Goal: Find contact information: Find contact information

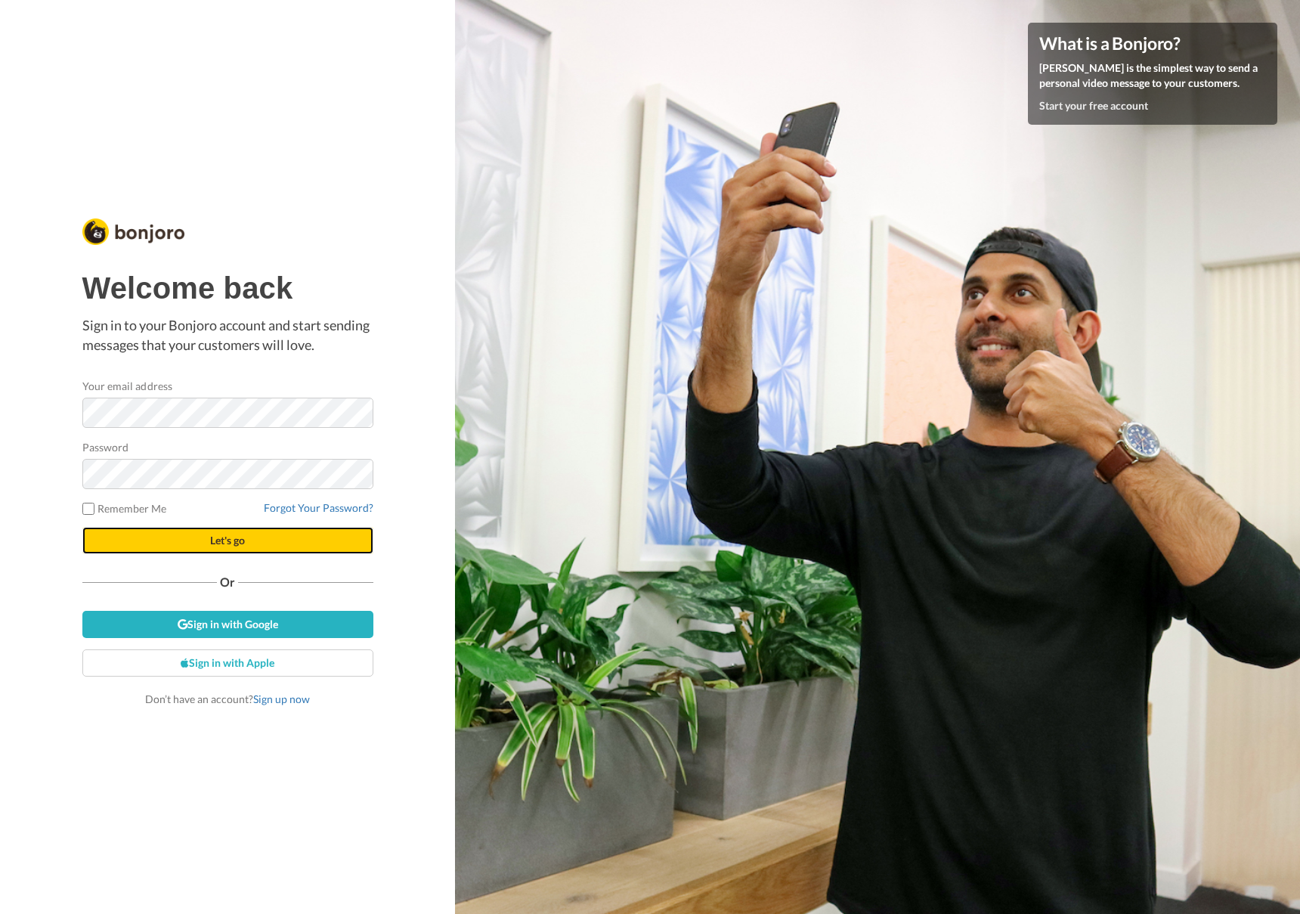
click at [232, 546] on span "Let's go" at bounding box center [227, 540] width 35 height 13
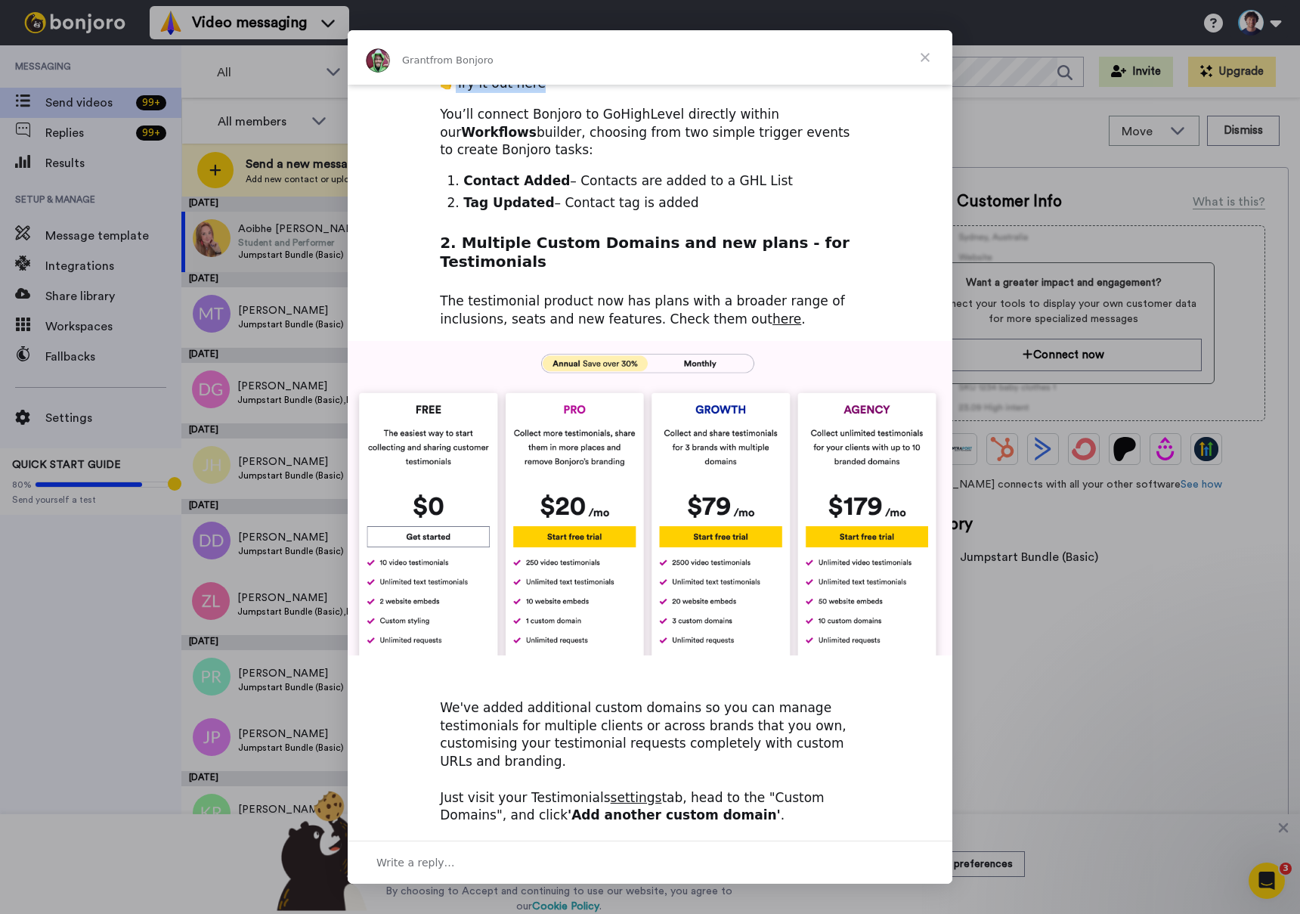
scroll to position [330, 0]
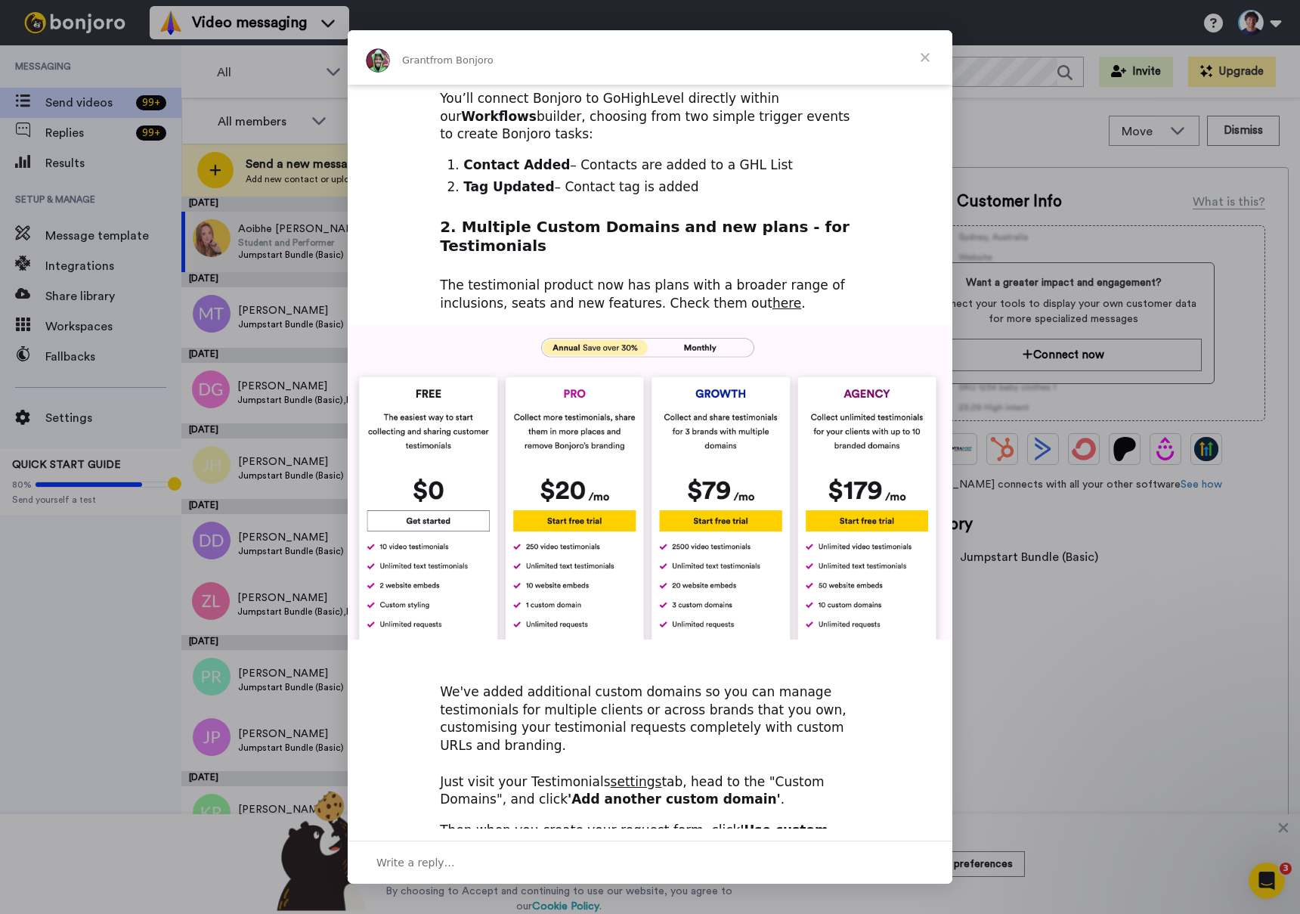
click at [450, 426] on img "Intercom messenger" at bounding box center [650, 482] width 605 height 314
click at [927, 53] on span "Close" at bounding box center [925, 57] width 54 height 54
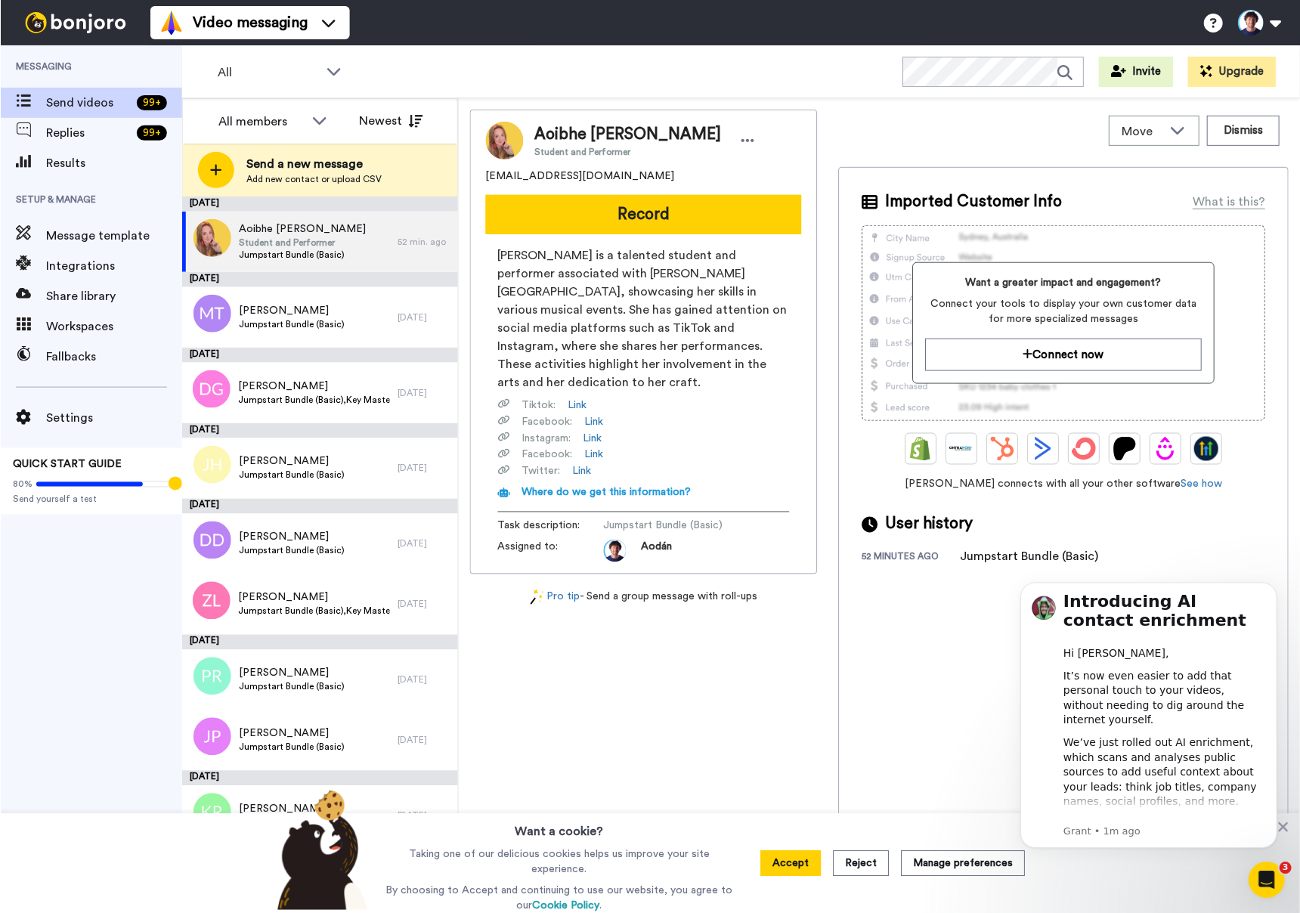
scroll to position [0, 0]
click at [311, 326] on span "Jumpstart Bundle (Basic)" at bounding box center [291, 324] width 106 height 12
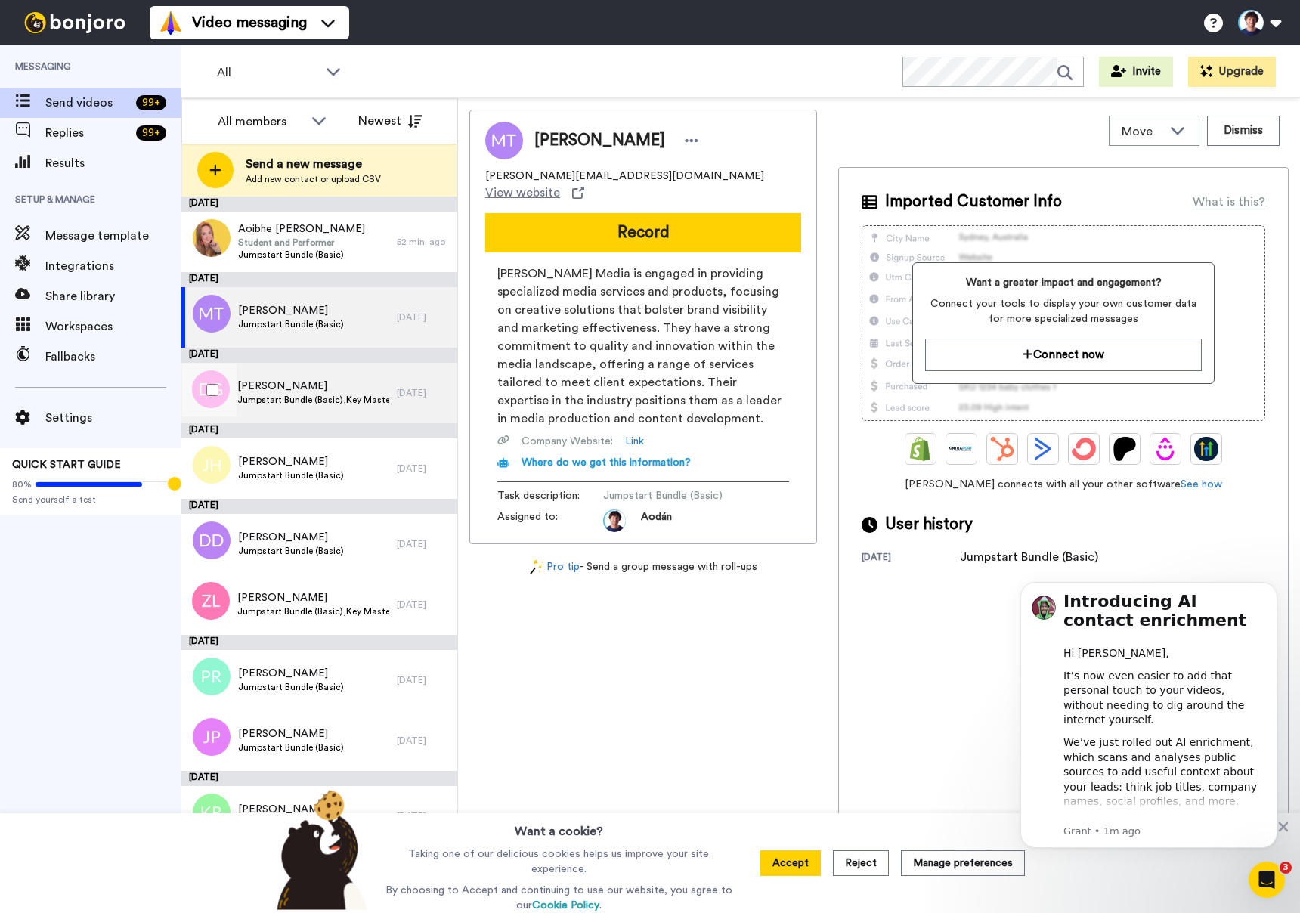
click at [317, 394] on span "Jumpstart Bundle (Basic),Key Mastery (Bundle)" at bounding box center [313, 400] width 152 height 12
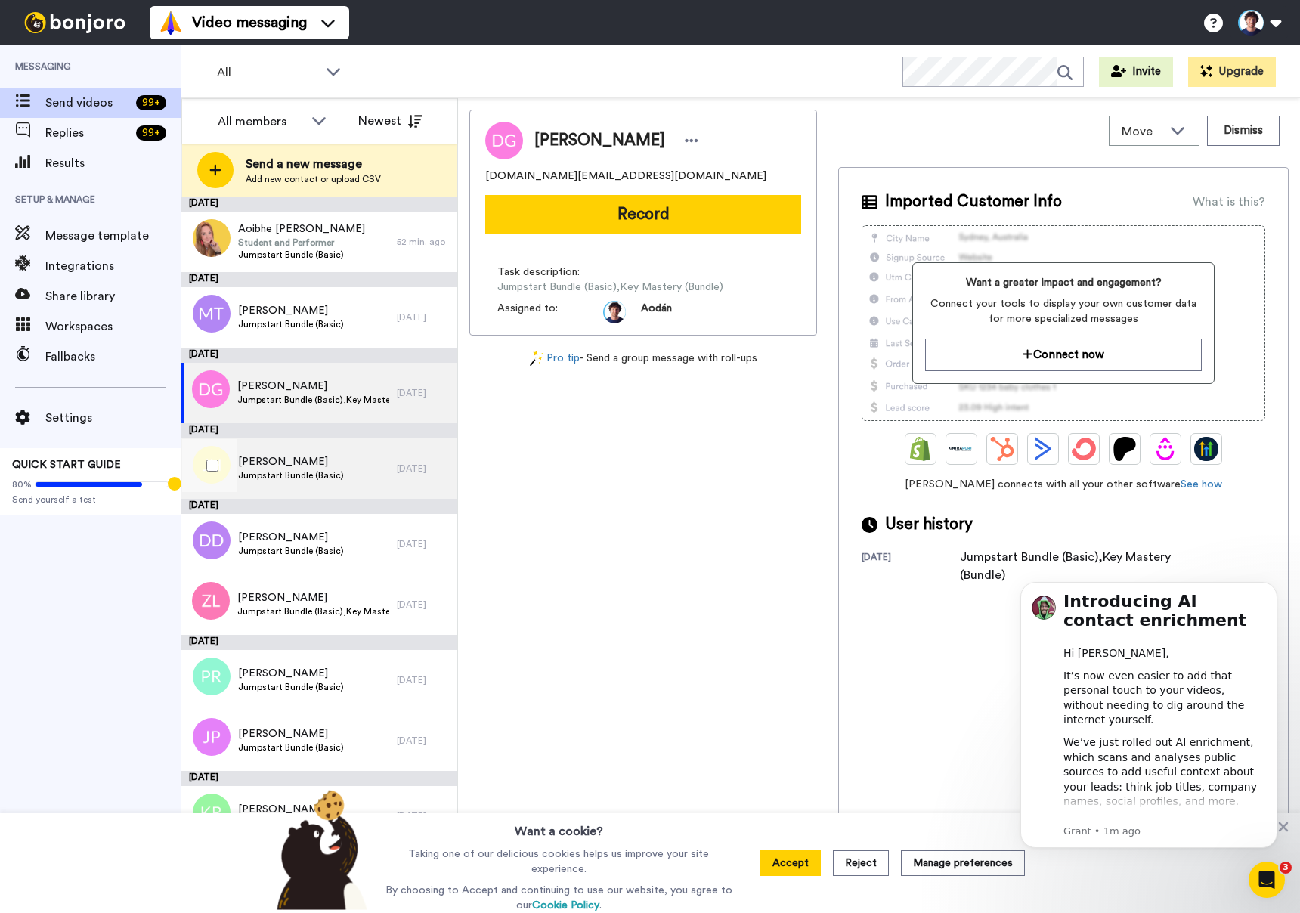
click at [321, 469] on span "Jumpstart Bundle (Basic)" at bounding box center [291, 475] width 106 height 12
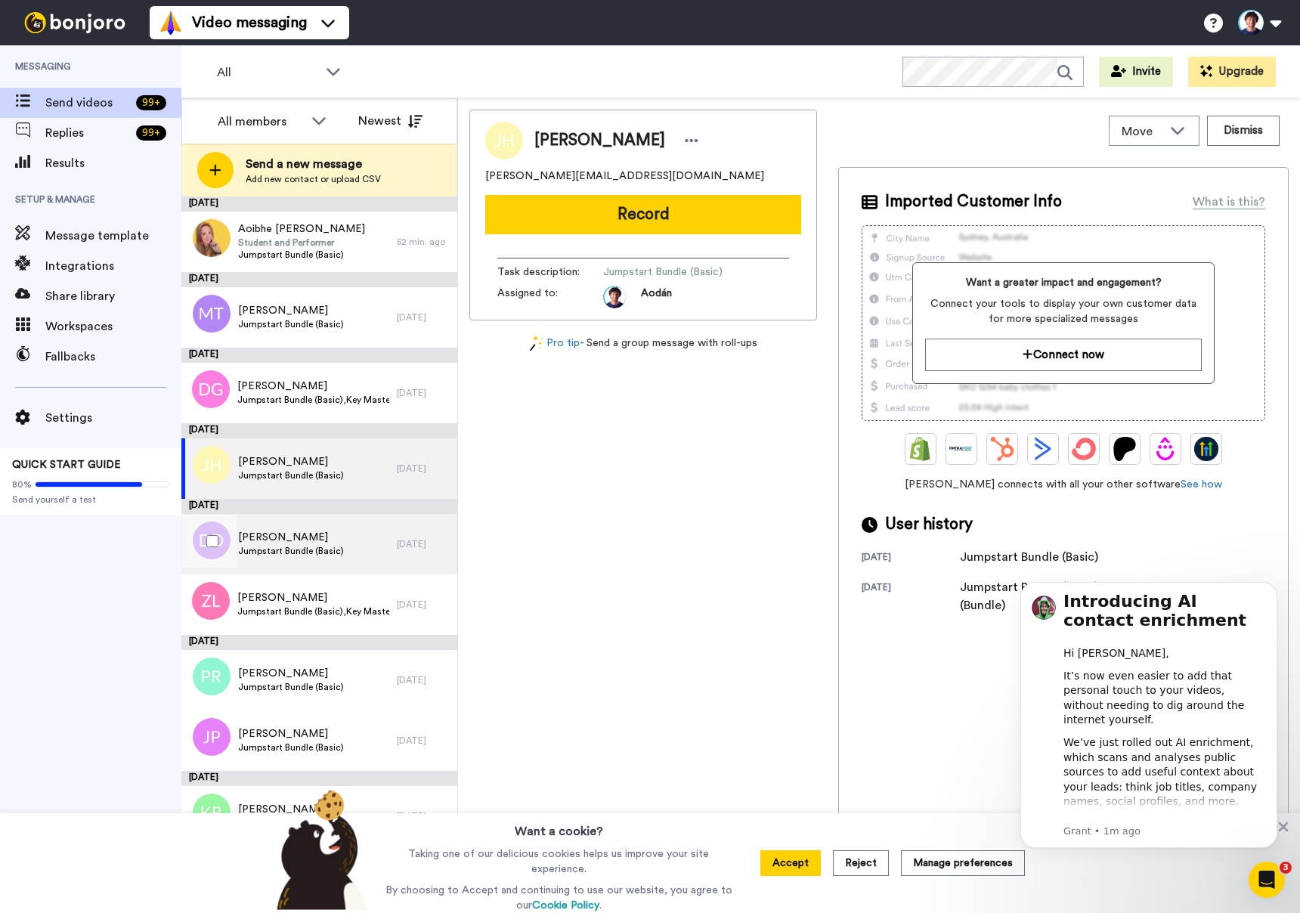
click at [330, 540] on span "Damian Dupuy" at bounding box center [291, 537] width 106 height 15
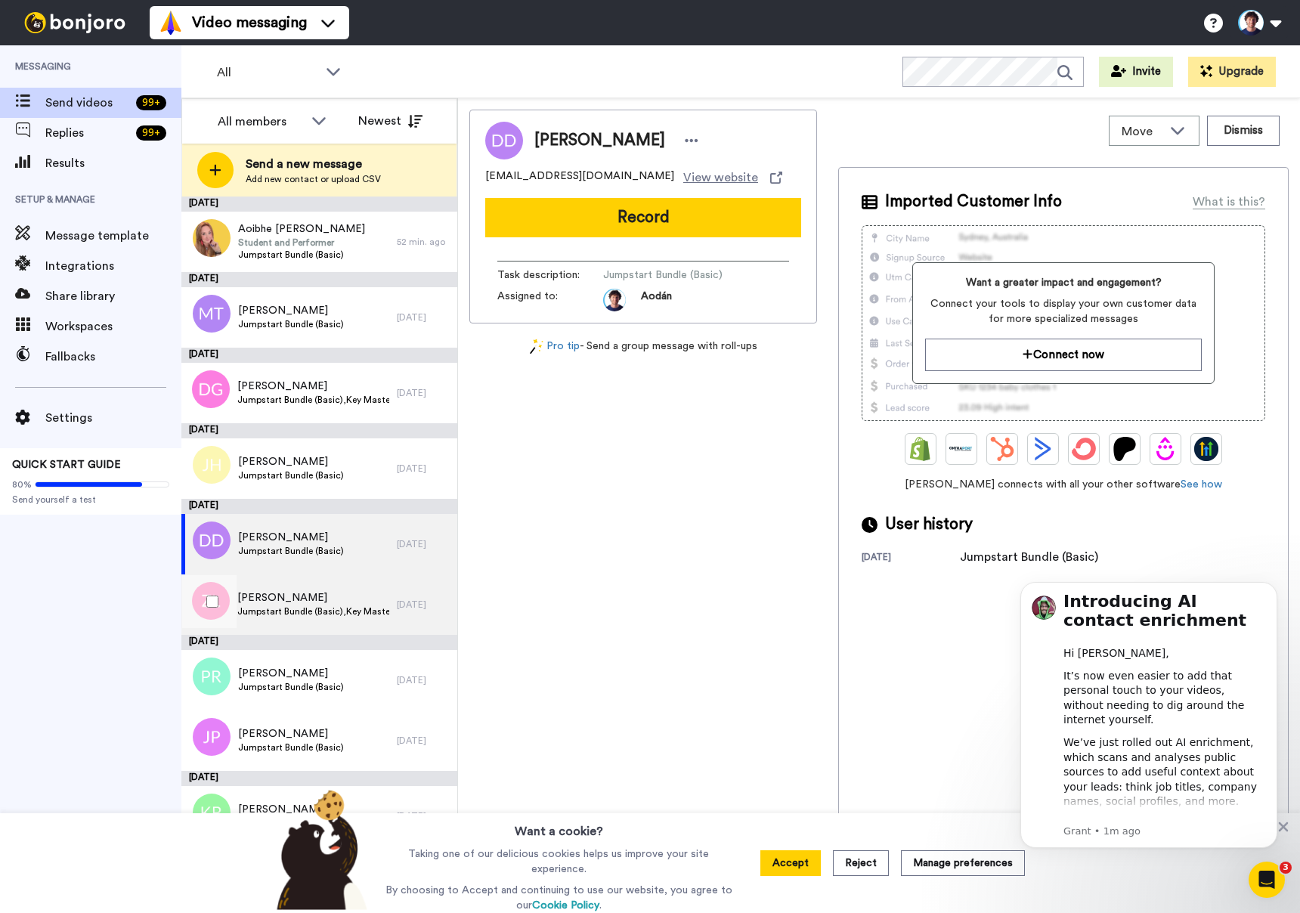
click at [347, 599] on span "Zina Lee" at bounding box center [313, 597] width 152 height 15
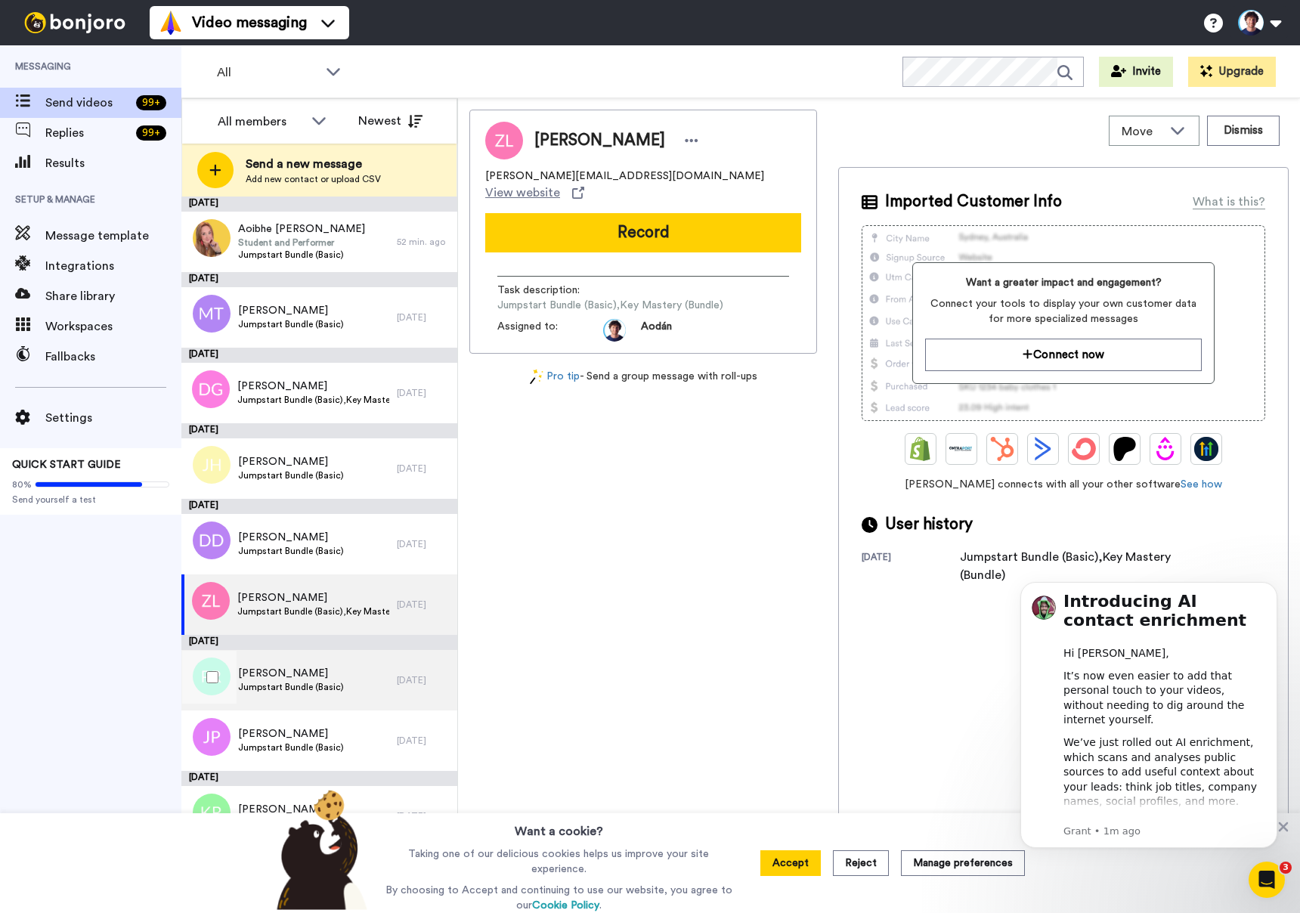
click at [344, 669] on div "Peter Rigney Jumpstart Bundle (Basic)" at bounding box center [288, 680] width 215 height 60
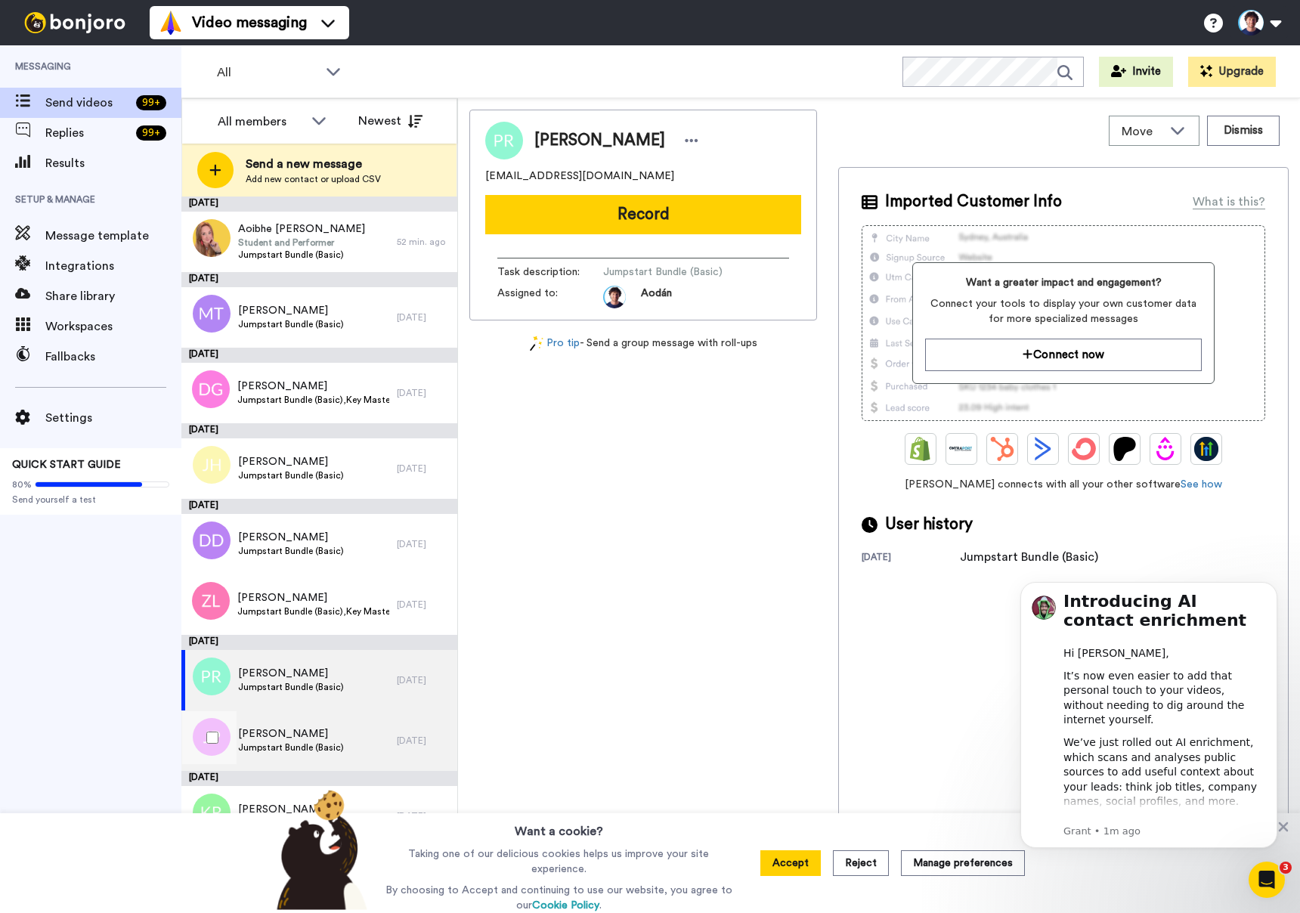
click at [344, 745] on div "James Parkin Jumpstart Bundle (Basic)" at bounding box center [288, 740] width 215 height 60
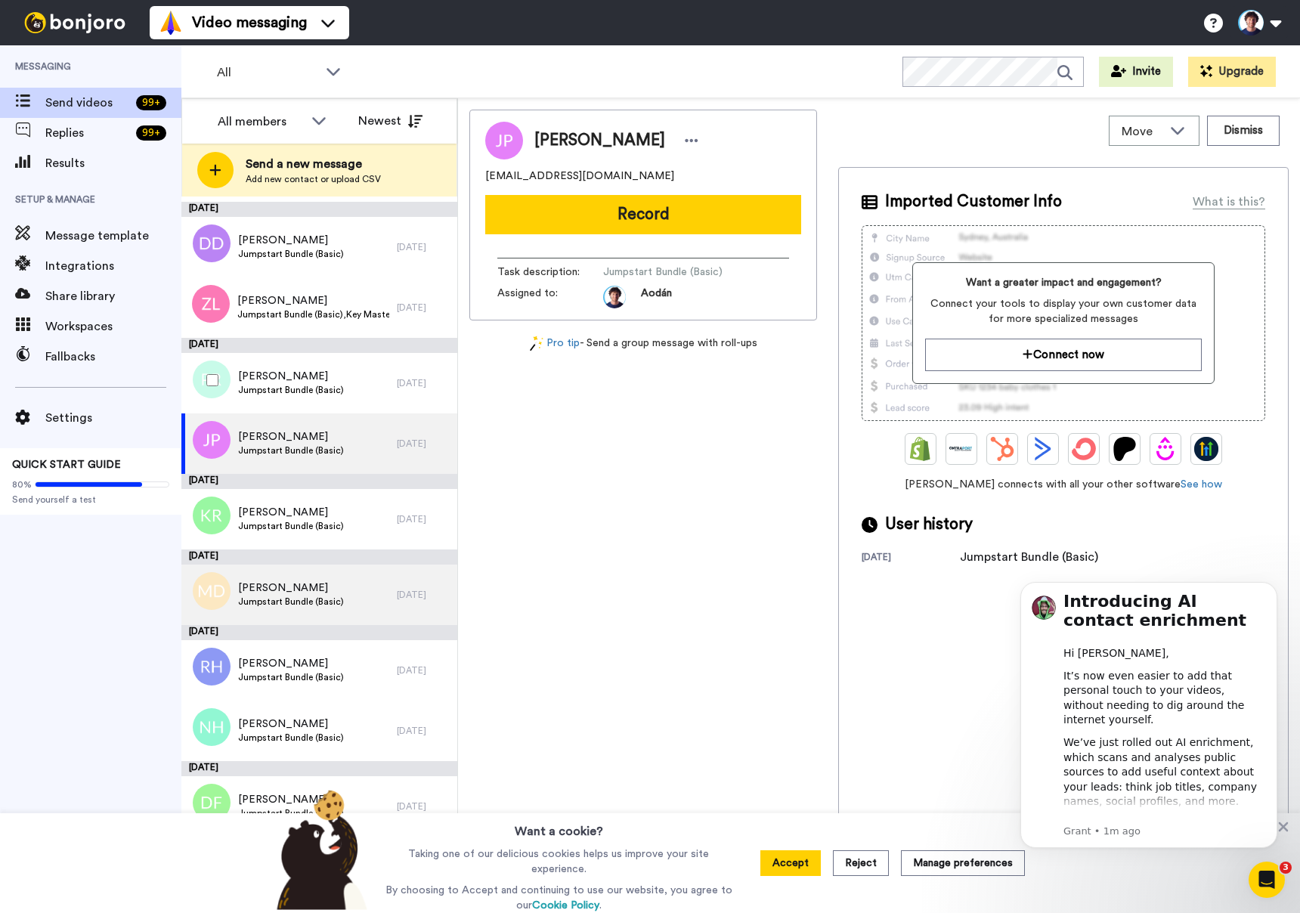
scroll to position [308, 0]
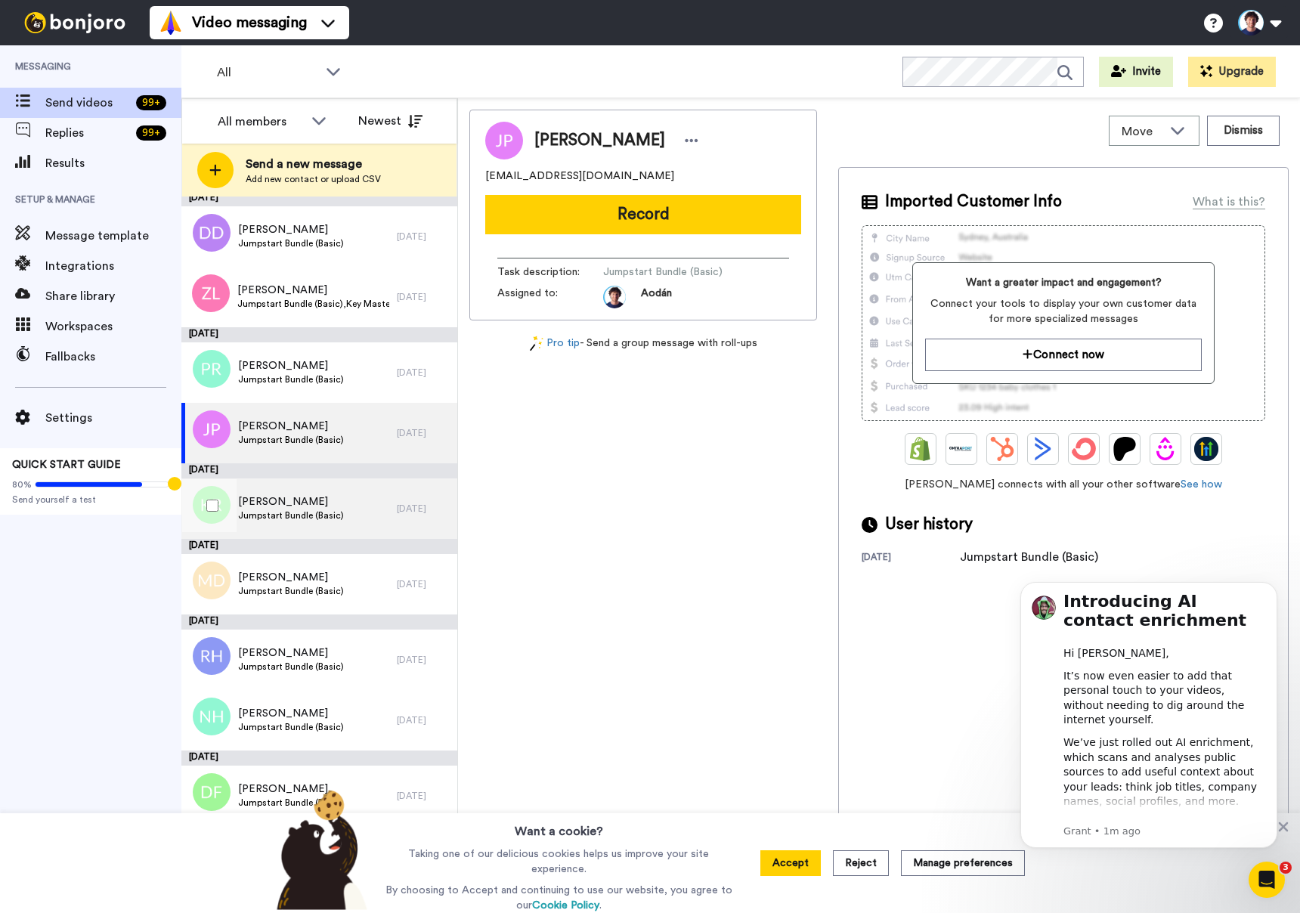
click at [323, 489] on div "Kevin Roth Jumpstart Bundle (Basic)" at bounding box center [288, 508] width 215 height 60
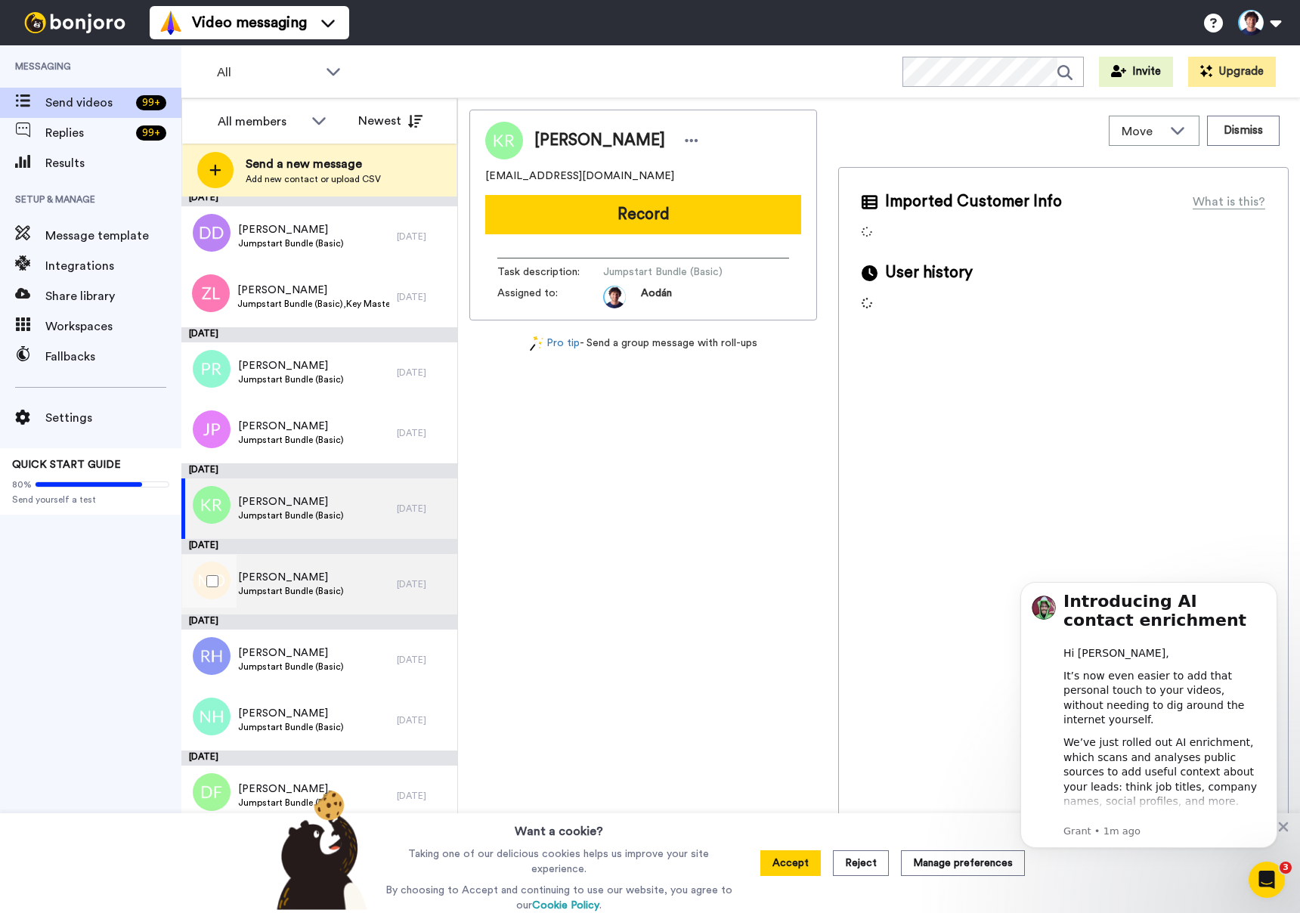
click at [330, 571] on span "Mark Duffy" at bounding box center [291, 577] width 106 height 15
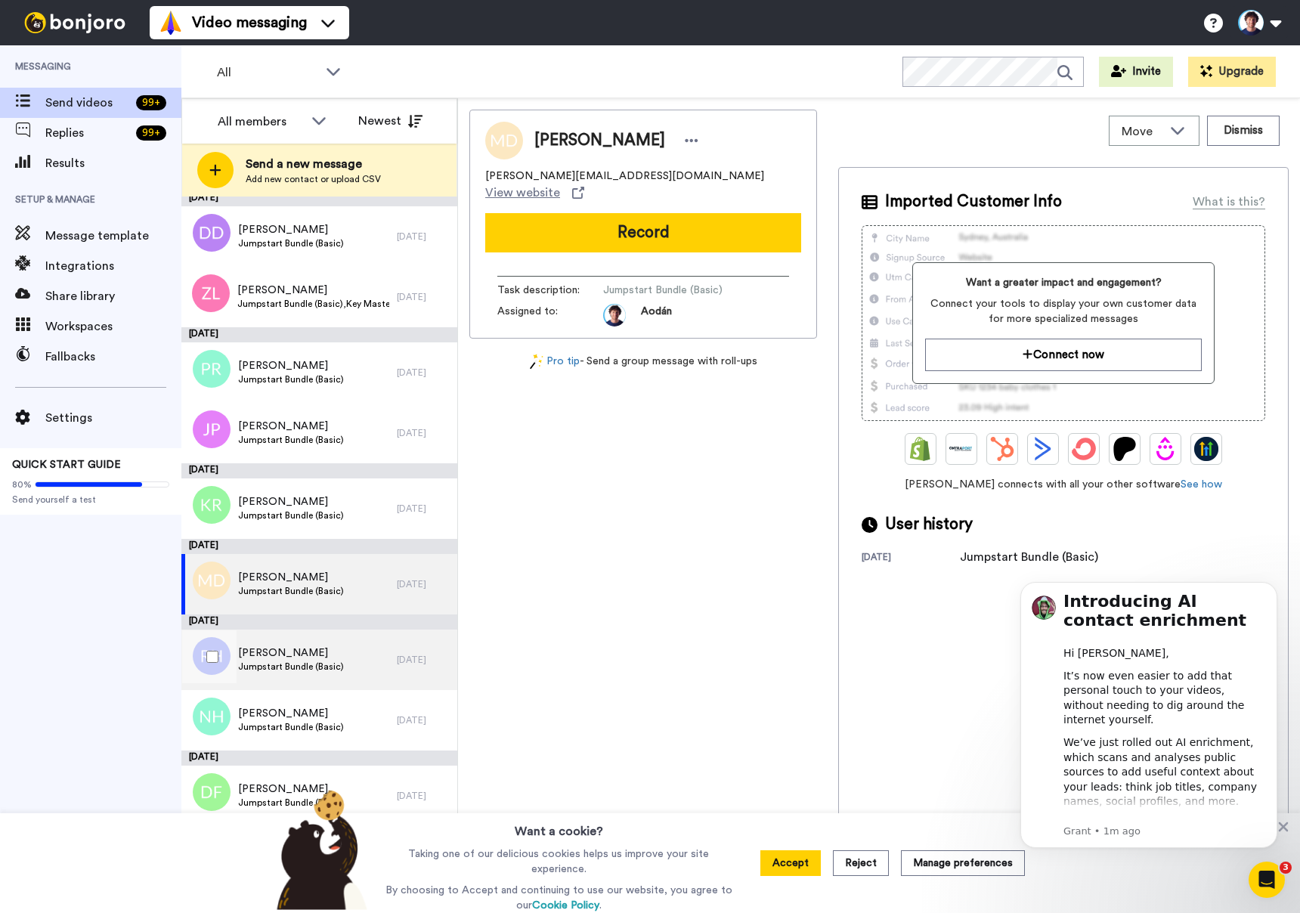
click at [339, 668] on span "Jumpstart Bundle (Basic)" at bounding box center [291, 667] width 106 height 12
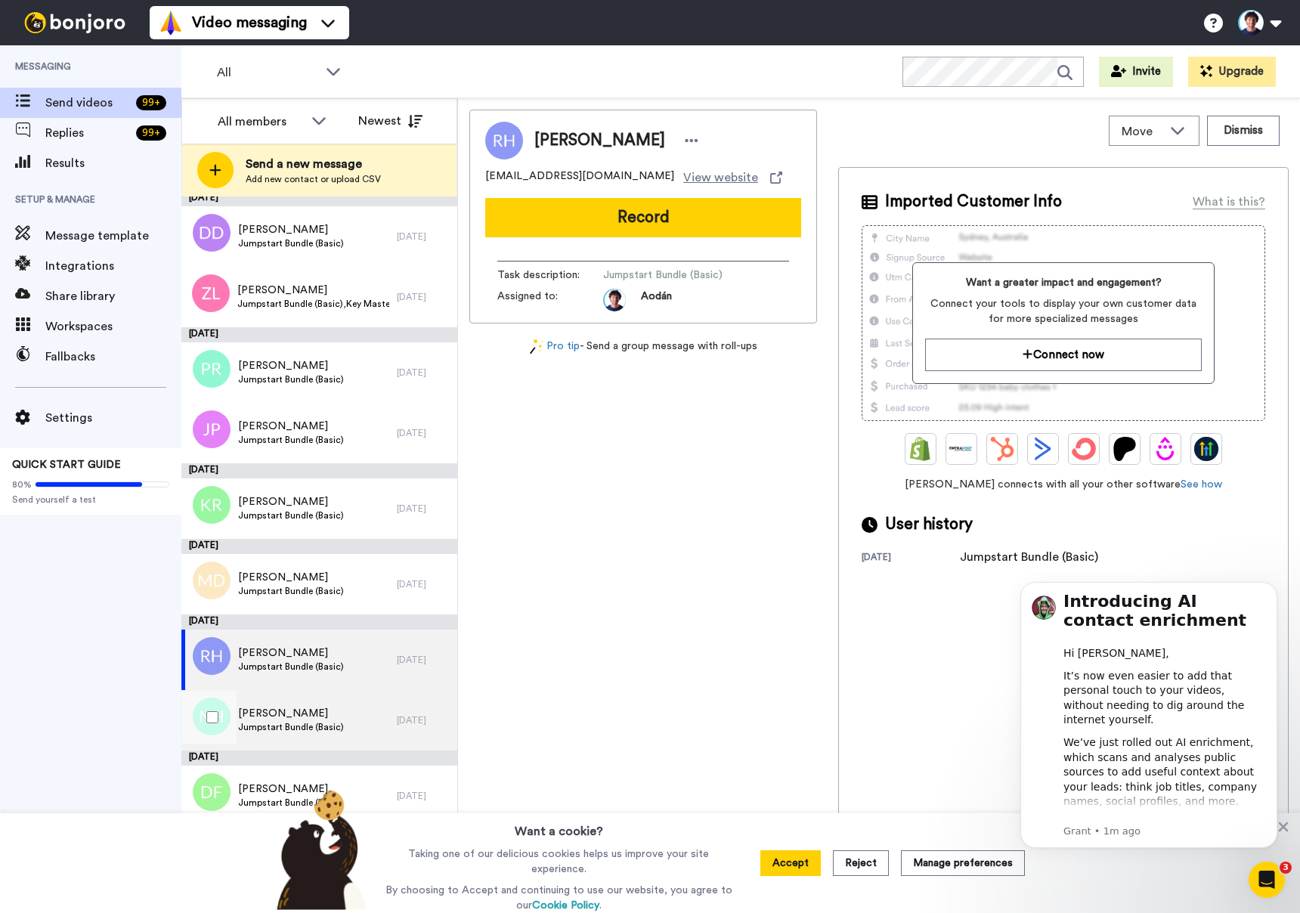
click at [350, 725] on div "Nicholas Ho Jumpstart Bundle (Basic)" at bounding box center [288, 720] width 215 height 60
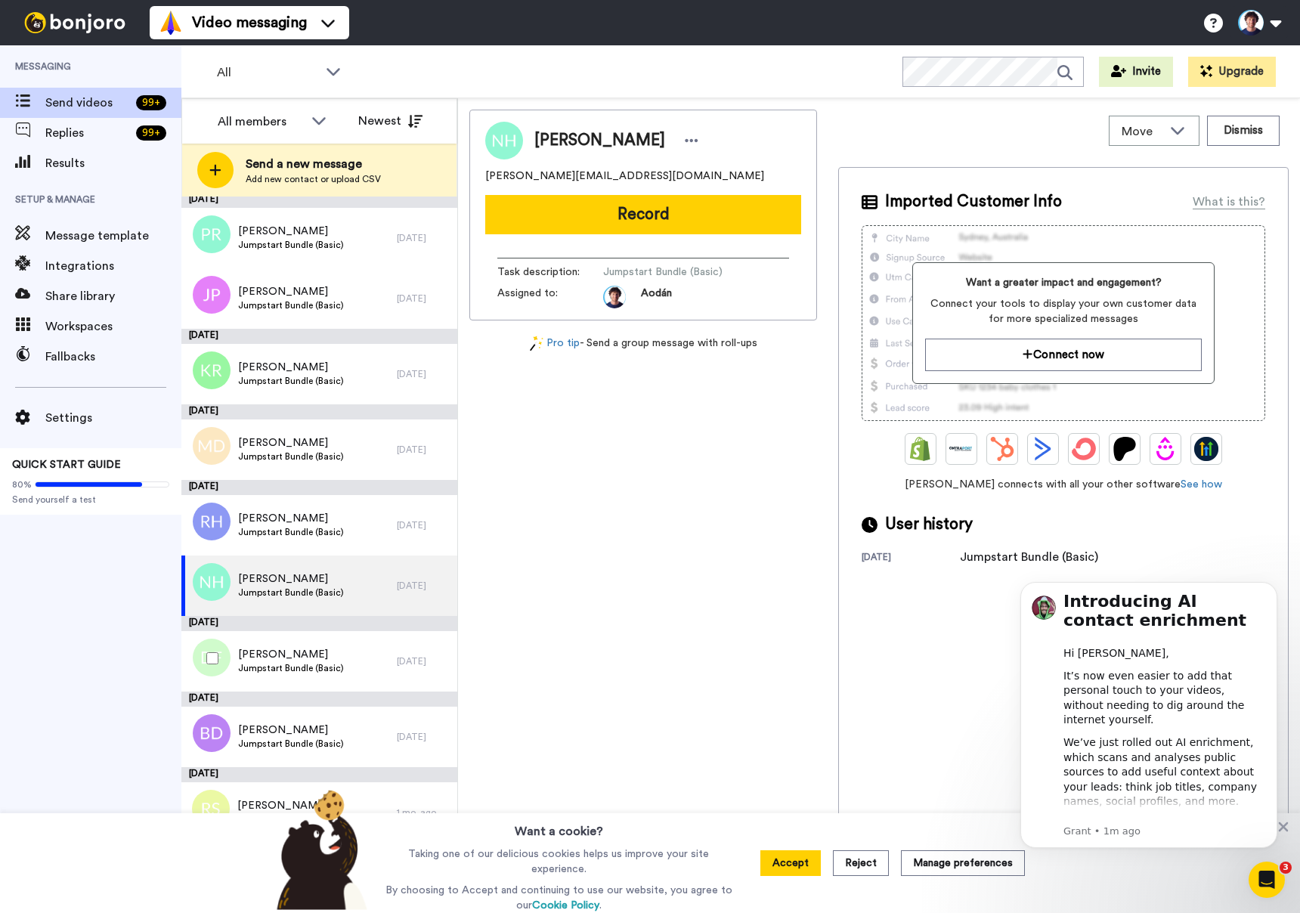
scroll to position [444, 0]
click at [329, 667] on span "Jumpstart Bundle (Basic)" at bounding box center [291, 667] width 106 height 12
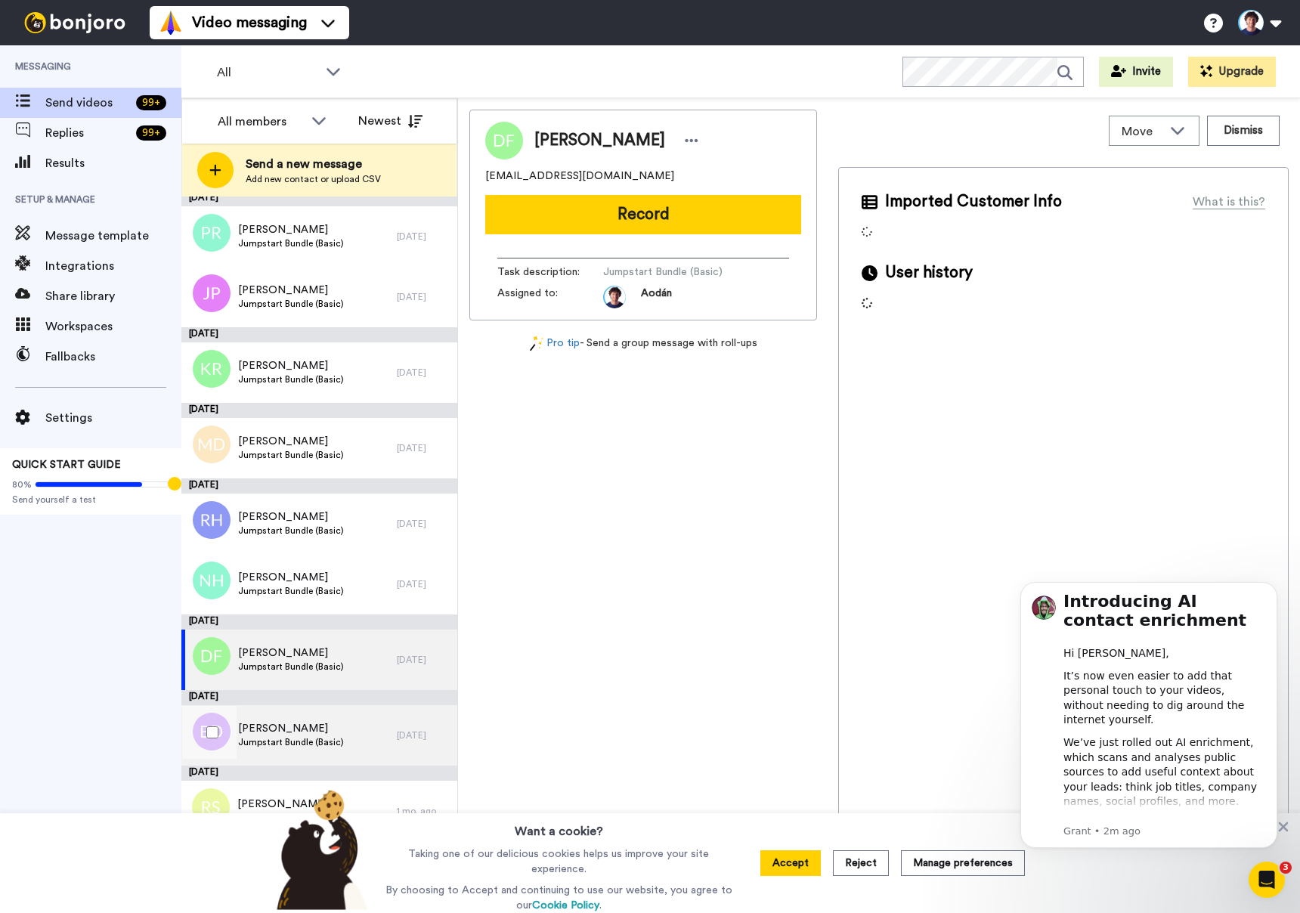
click at [330, 714] on div "Brendan Daly Jumpstart Bundle (Basic)" at bounding box center [288, 735] width 215 height 60
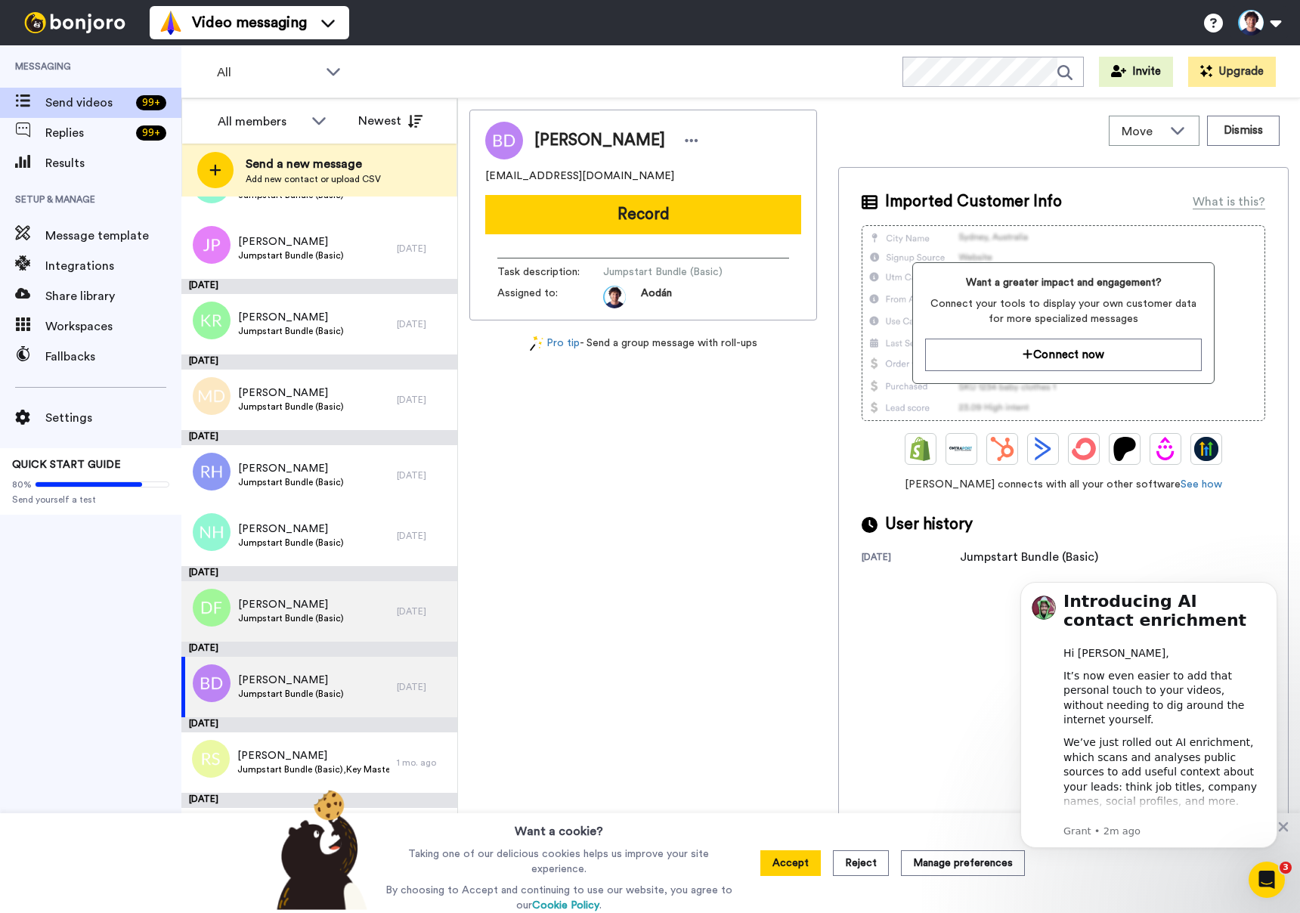
scroll to position [587, 0]
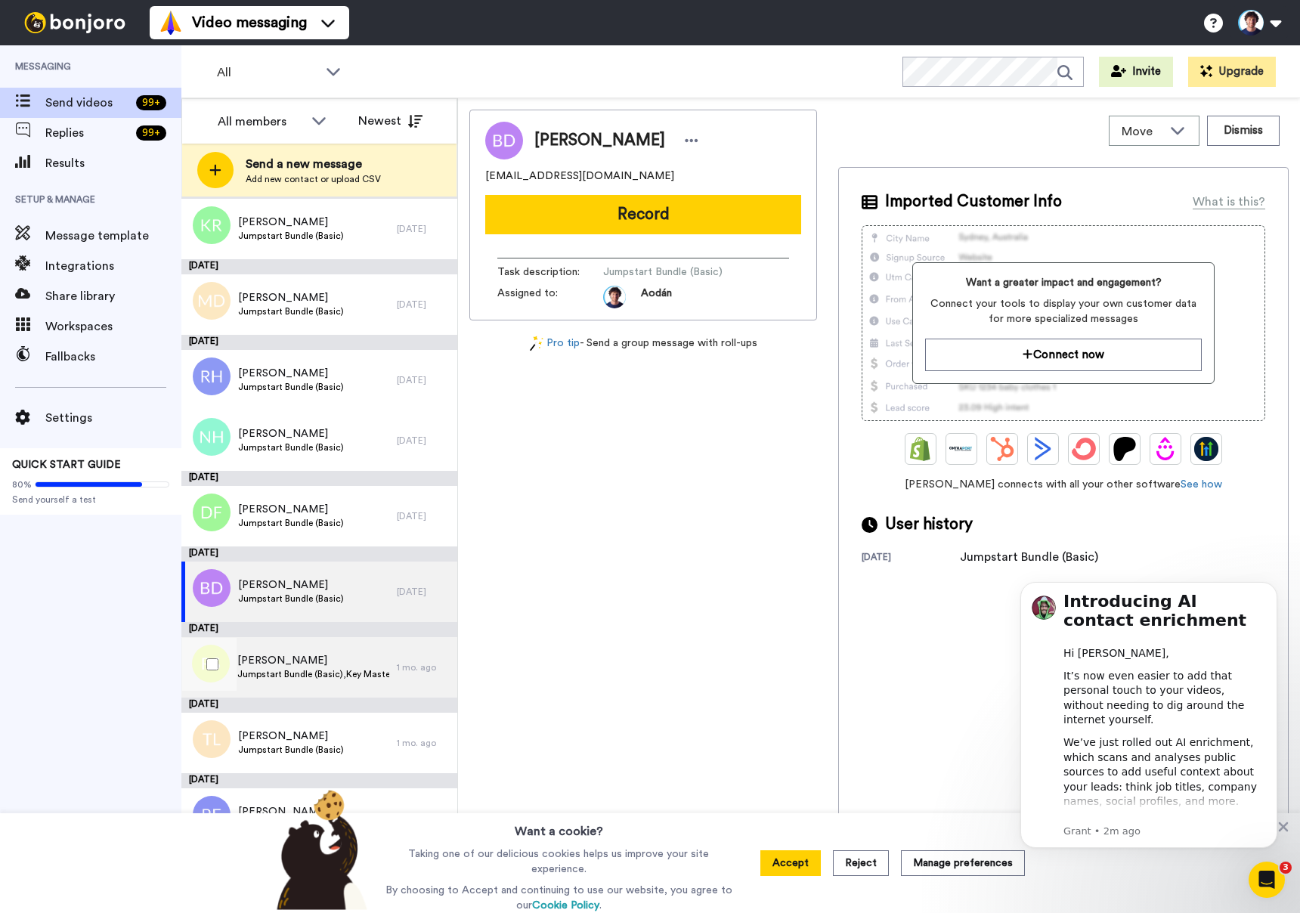
click at [317, 676] on span "Jumpstart Bundle (Basic),Key Mastery (Bundle)" at bounding box center [313, 674] width 152 height 12
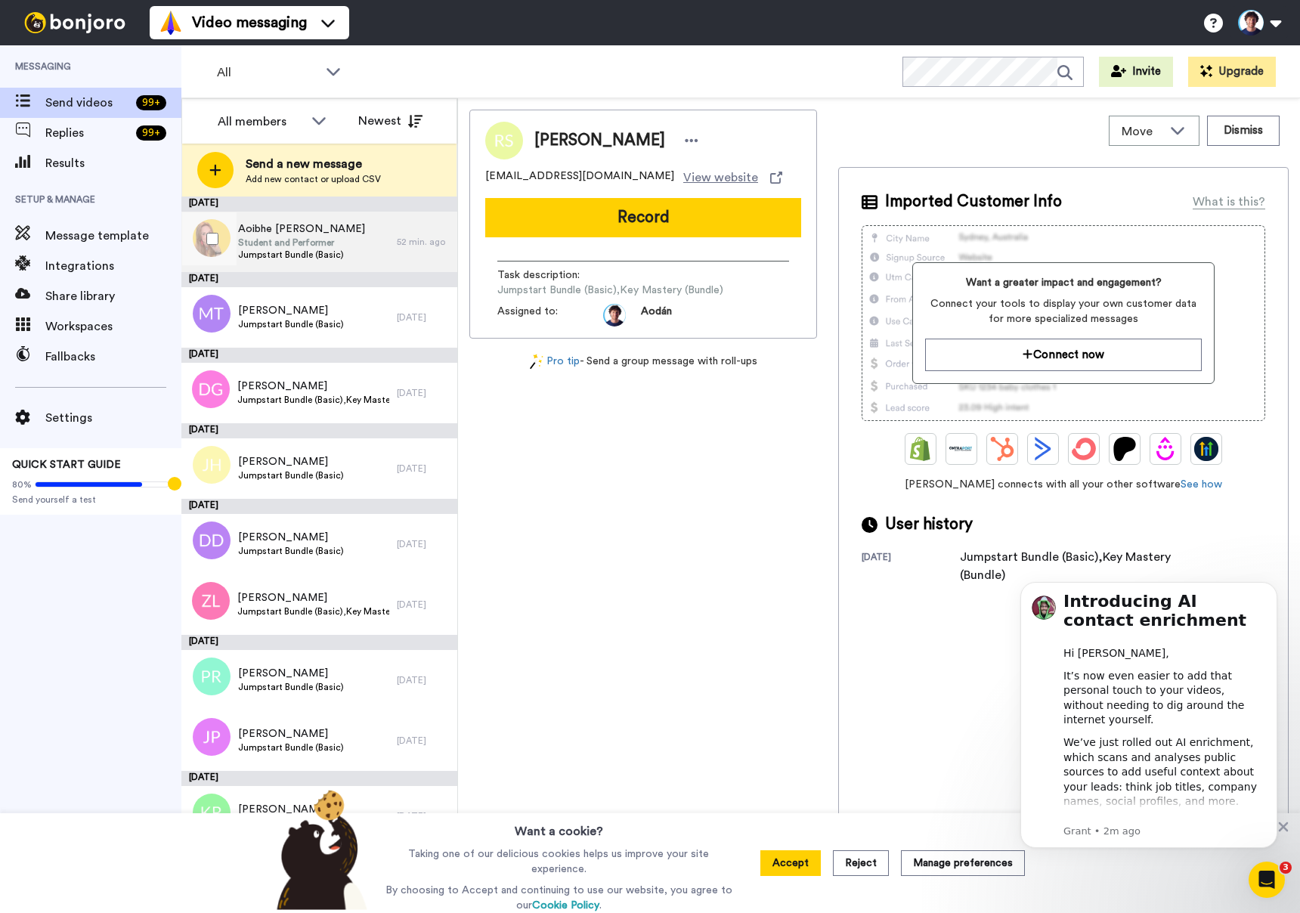
click at [348, 230] on div "Aoibhe Crowe Student and Performer Jumpstart Bundle (Basic)" at bounding box center [288, 242] width 215 height 60
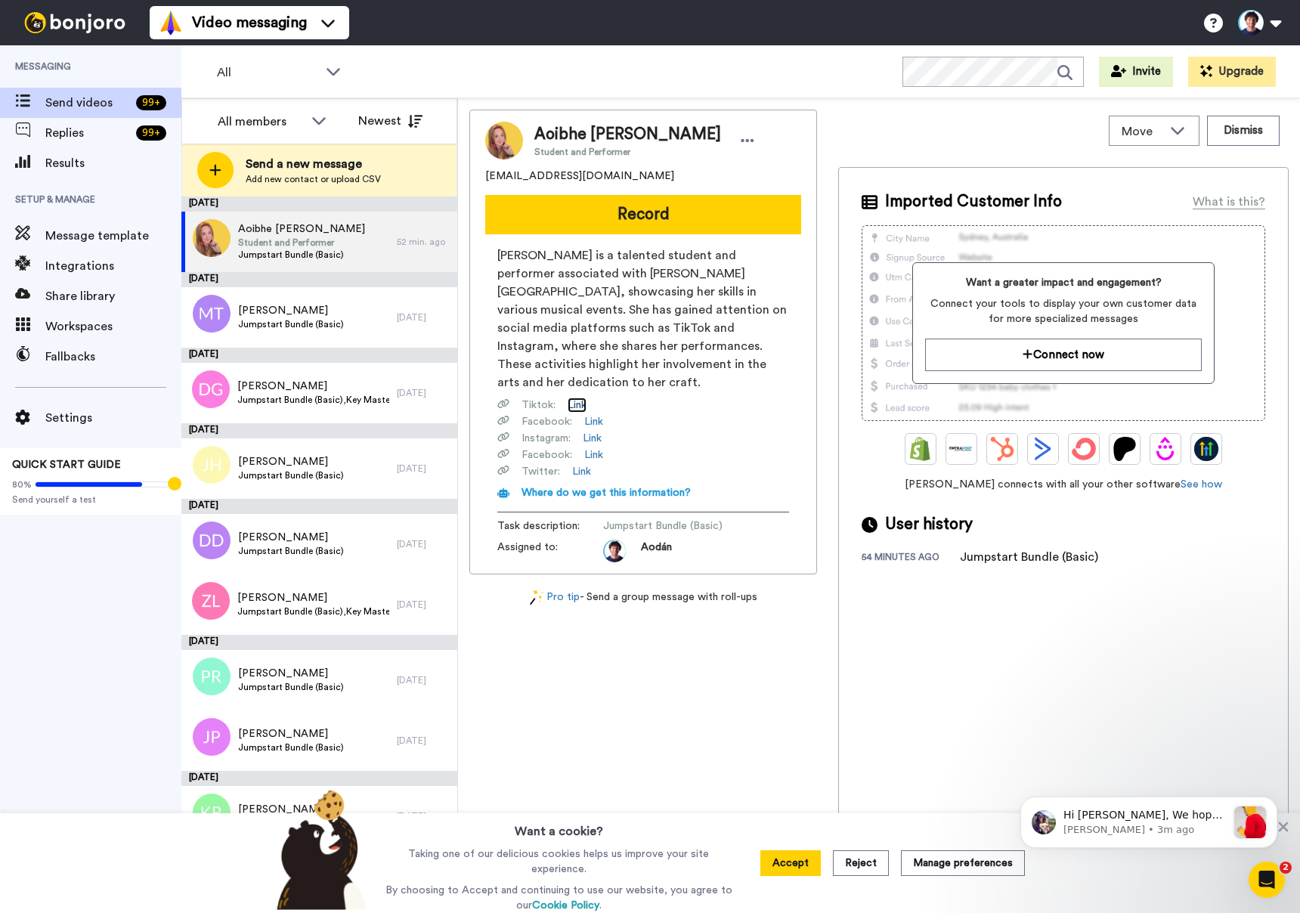
click at [576, 398] on link "Link" at bounding box center [577, 405] width 19 height 15
click at [598, 414] on link "Link" at bounding box center [593, 421] width 19 height 15
click at [599, 431] on link "Link" at bounding box center [592, 438] width 19 height 15
click at [585, 447] on link "Link" at bounding box center [593, 454] width 19 height 15
click at [587, 464] on link "Link" at bounding box center [581, 471] width 19 height 15
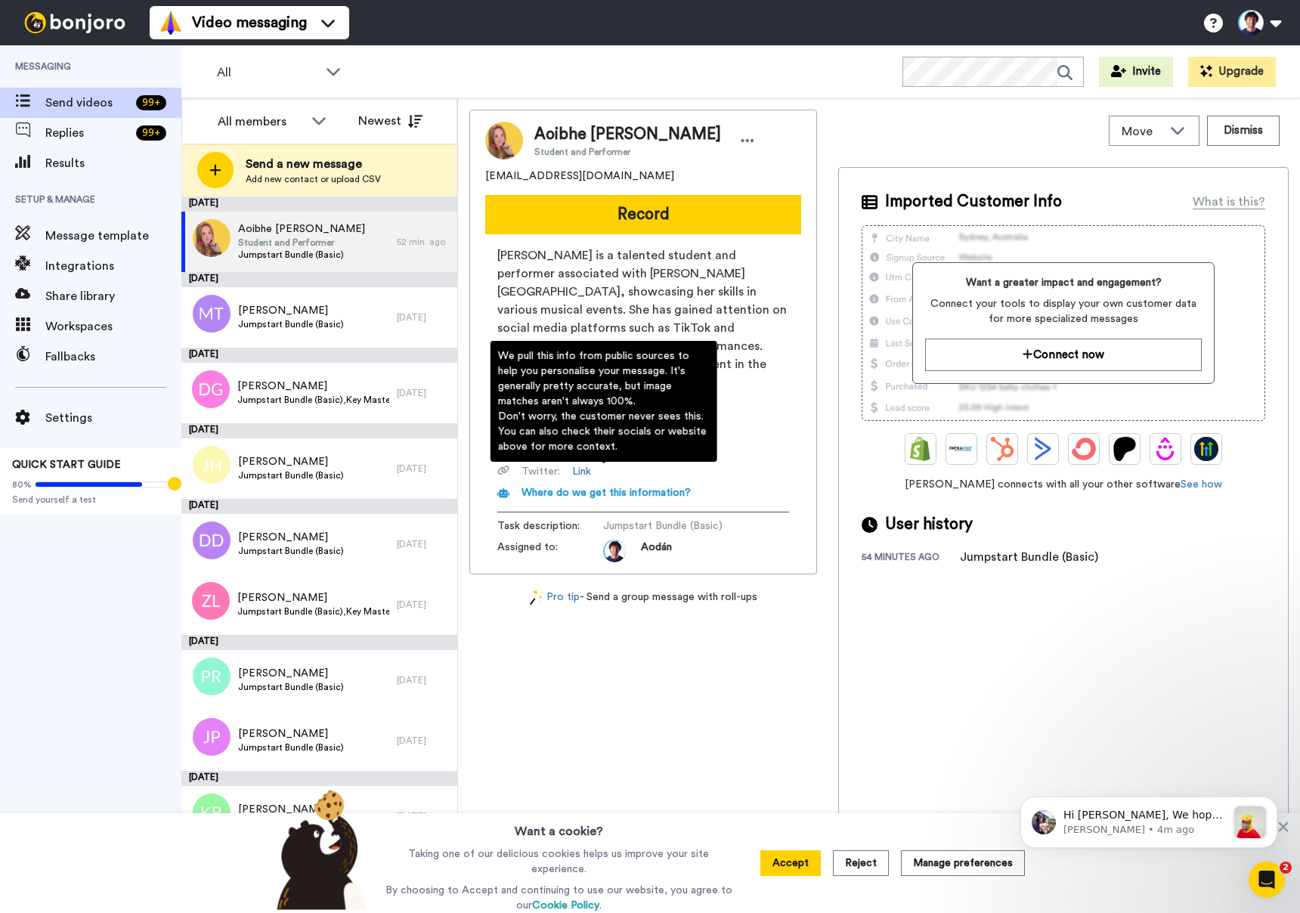
click at [620, 487] on span "Where do we get this information?" at bounding box center [605, 492] width 169 height 11
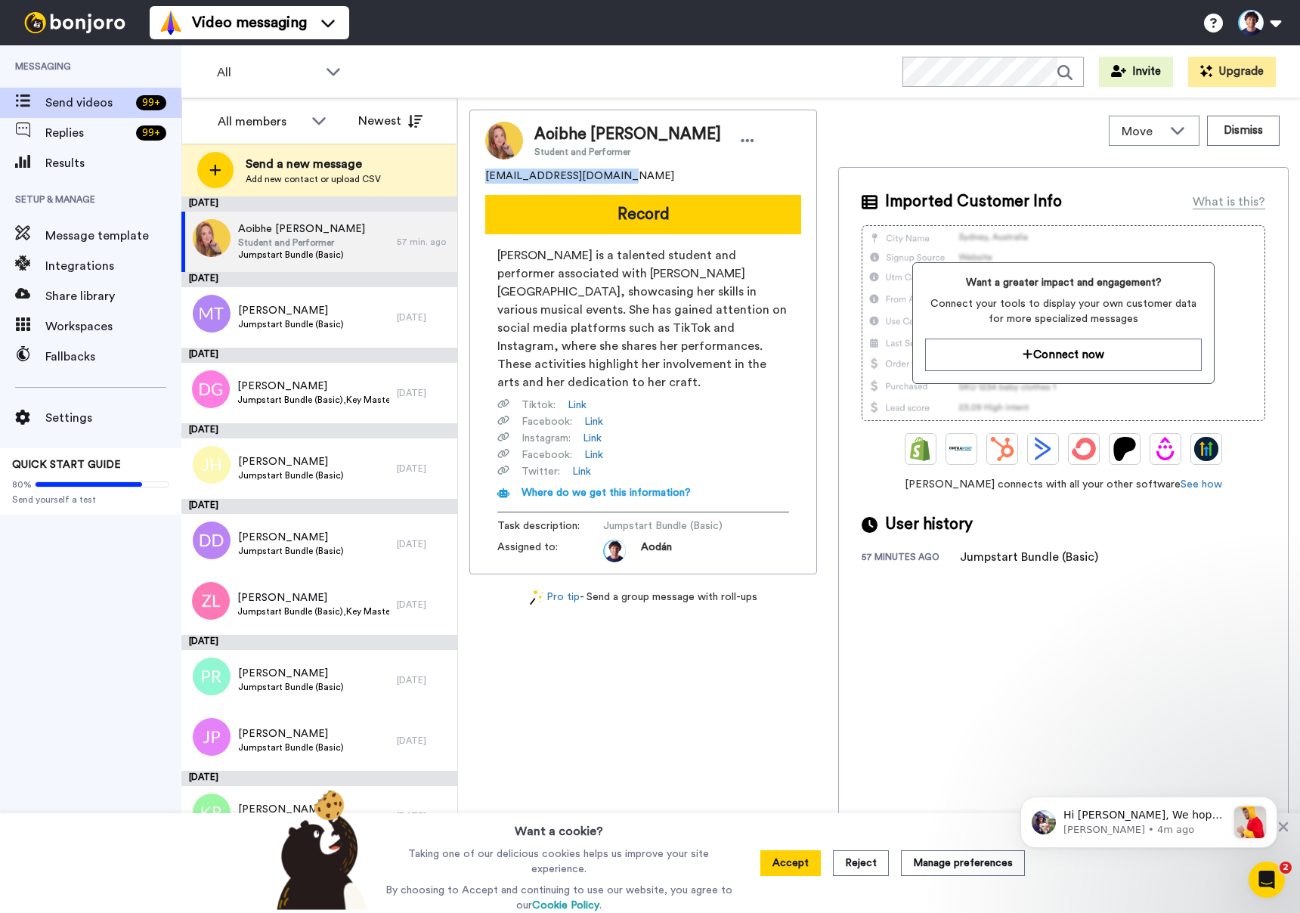
drag, startPoint x: 622, startPoint y: 178, endPoint x: 487, endPoint y: 180, distance: 135.3
click at [487, 180] on div "aoibhecrowe22@gmail.com" at bounding box center [643, 176] width 316 height 15
copy span "aoibhecrowe22@gmail.com"
drag, startPoint x: 636, startPoint y: 135, endPoint x: 534, endPoint y: 136, distance: 101.3
click at [534, 136] on span "Aoibhe Crowe" at bounding box center [627, 134] width 187 height 23
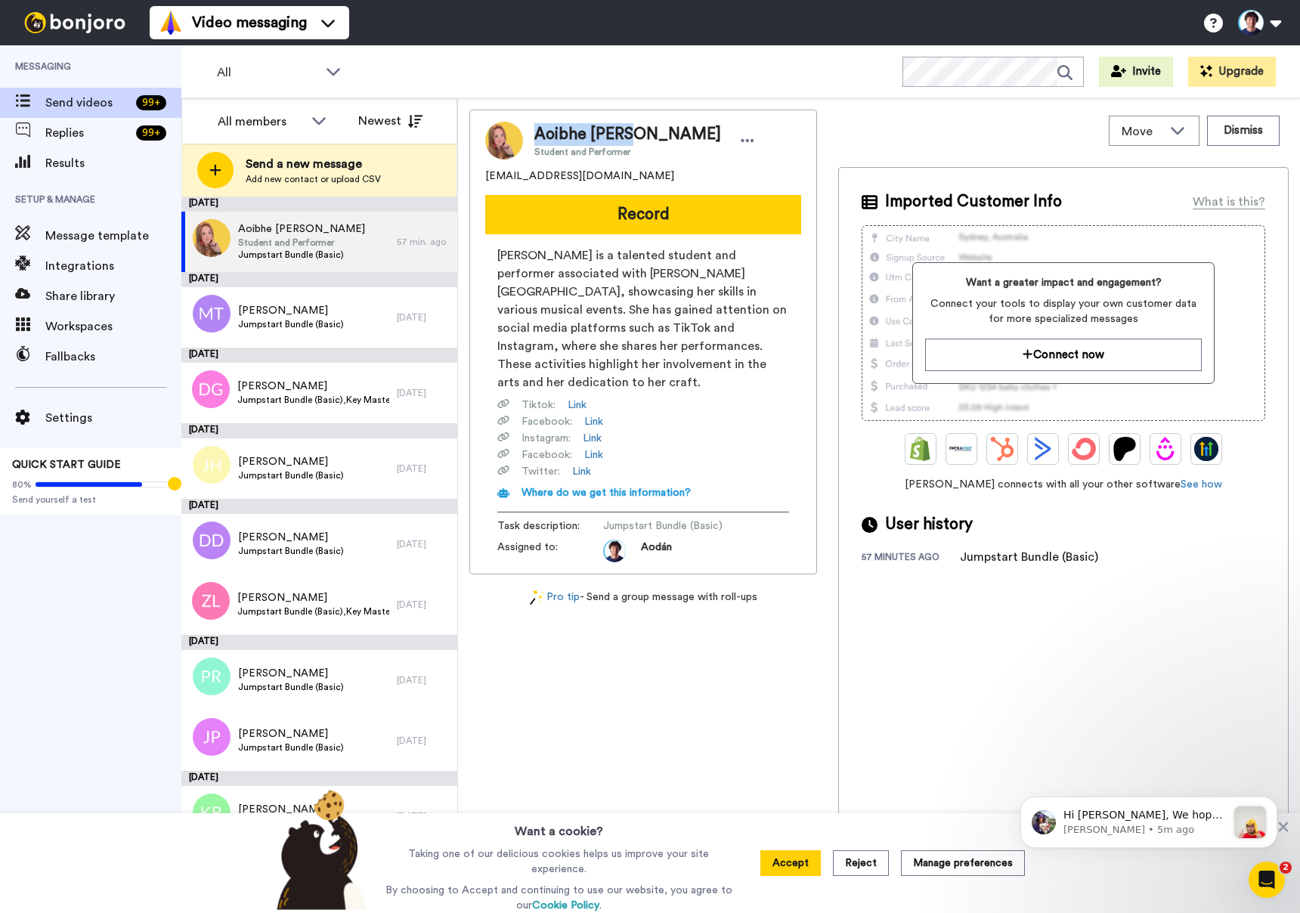
copy span "Aoibhe Crowe"
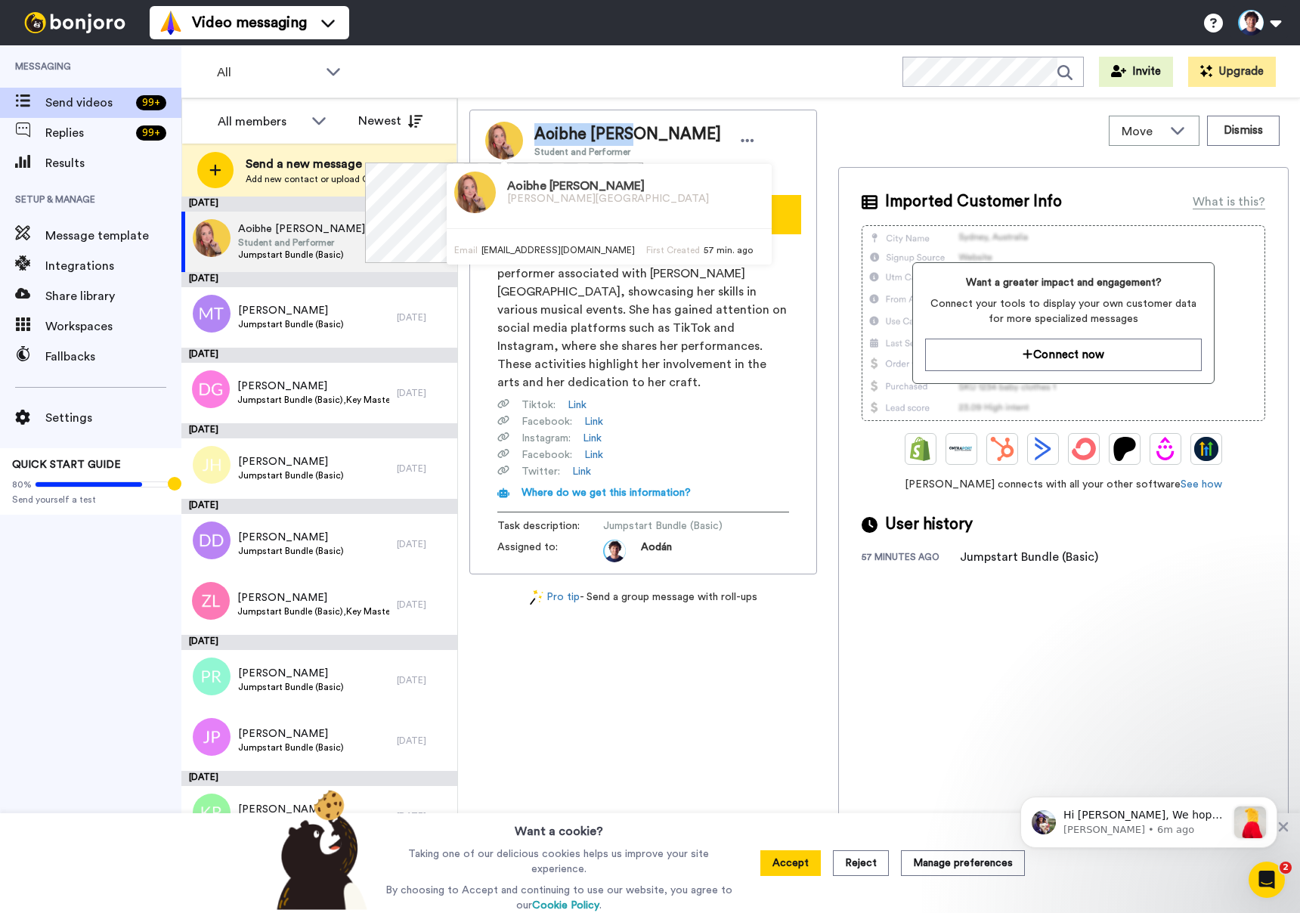
click at [515, 139] on img at bounding box center [504, 141] width 38 height 38
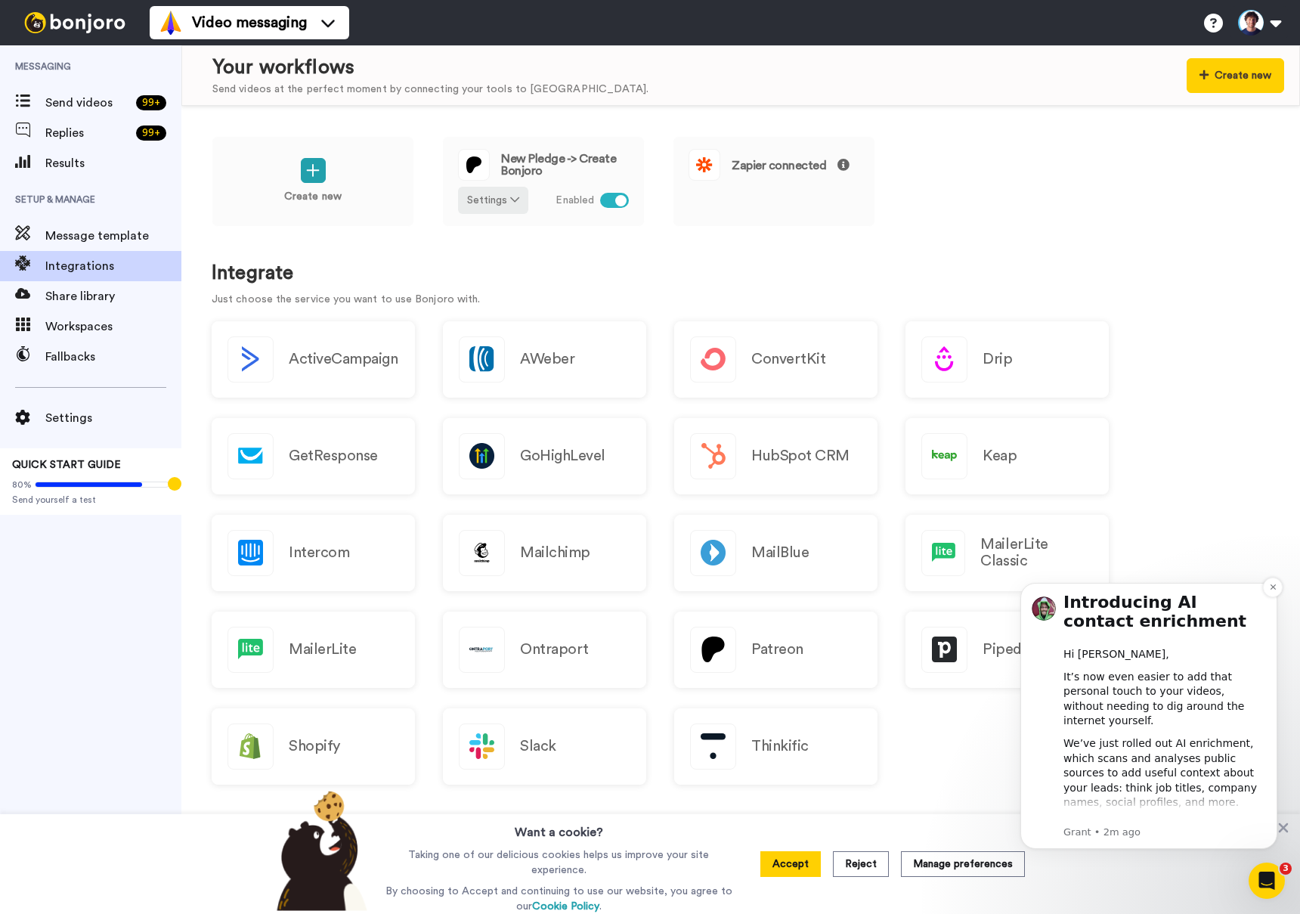
click at [1153, 750] on div "We’ve just rolled out AI enrichment, which scans and analyses public sources to…" at bounding box center [1164, 773] width 203 height 74
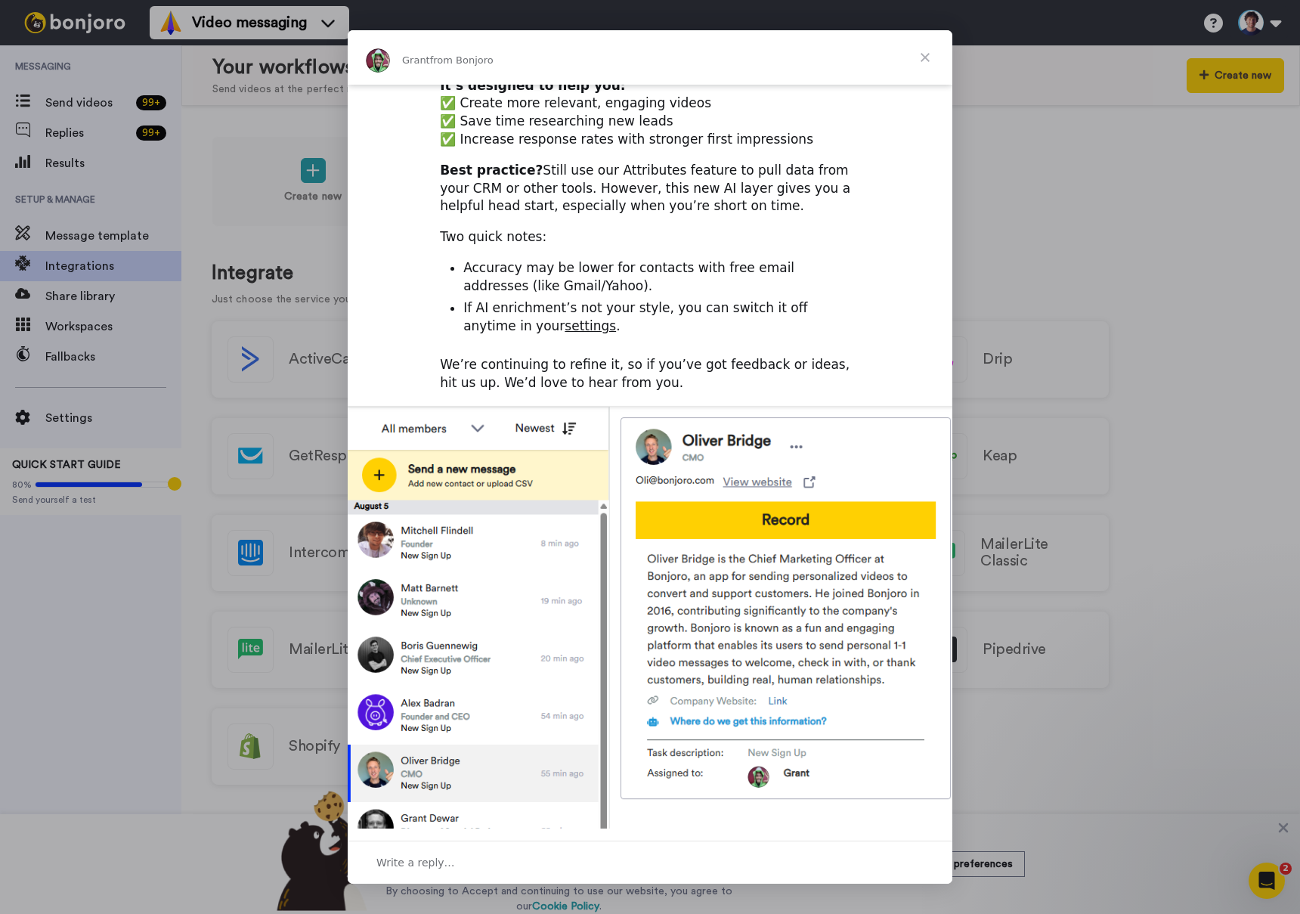
scroll to position [256, 0]
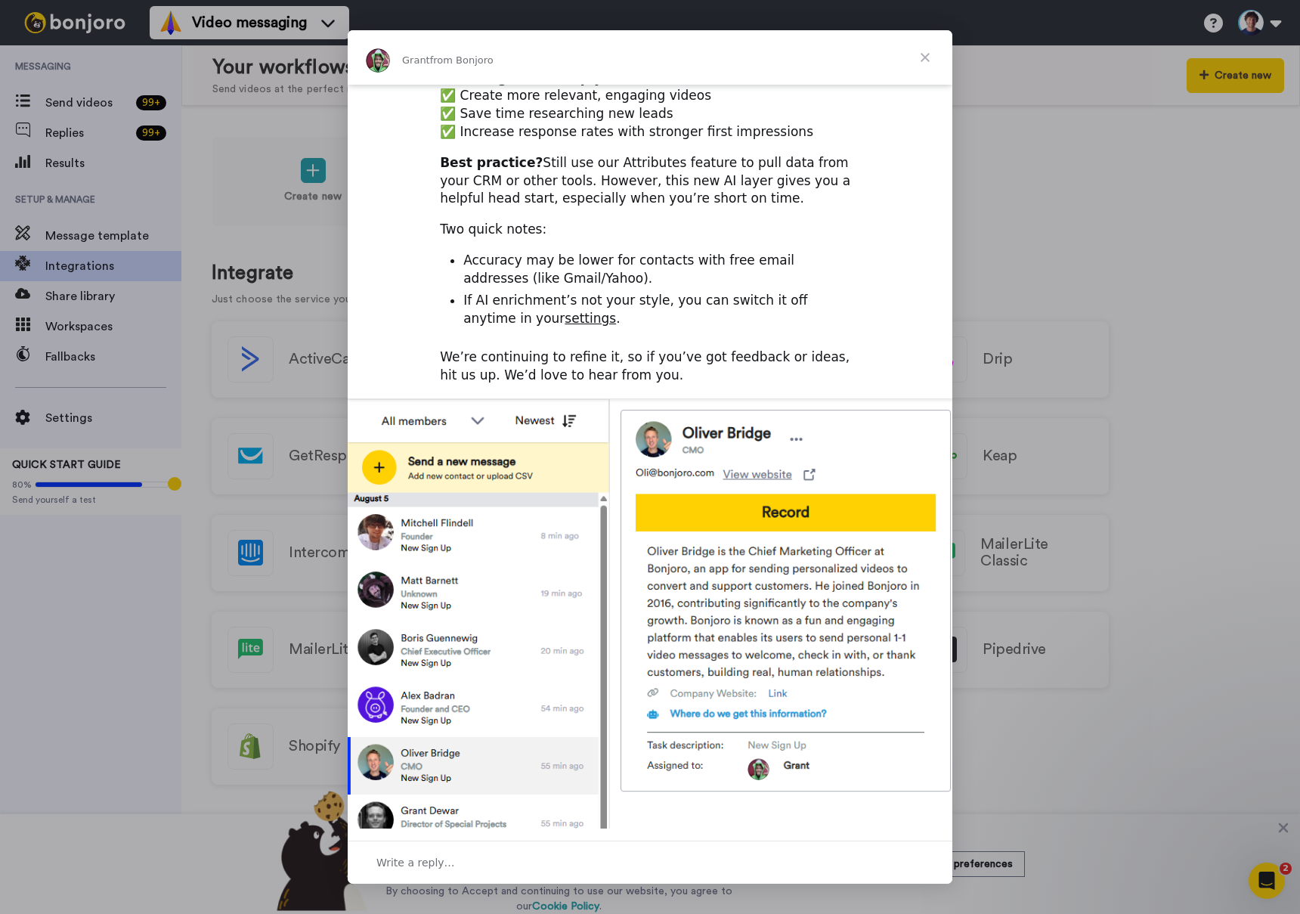
click at [920, 57] on span "Close" at bounding box center [925, 57] width 54 height 54
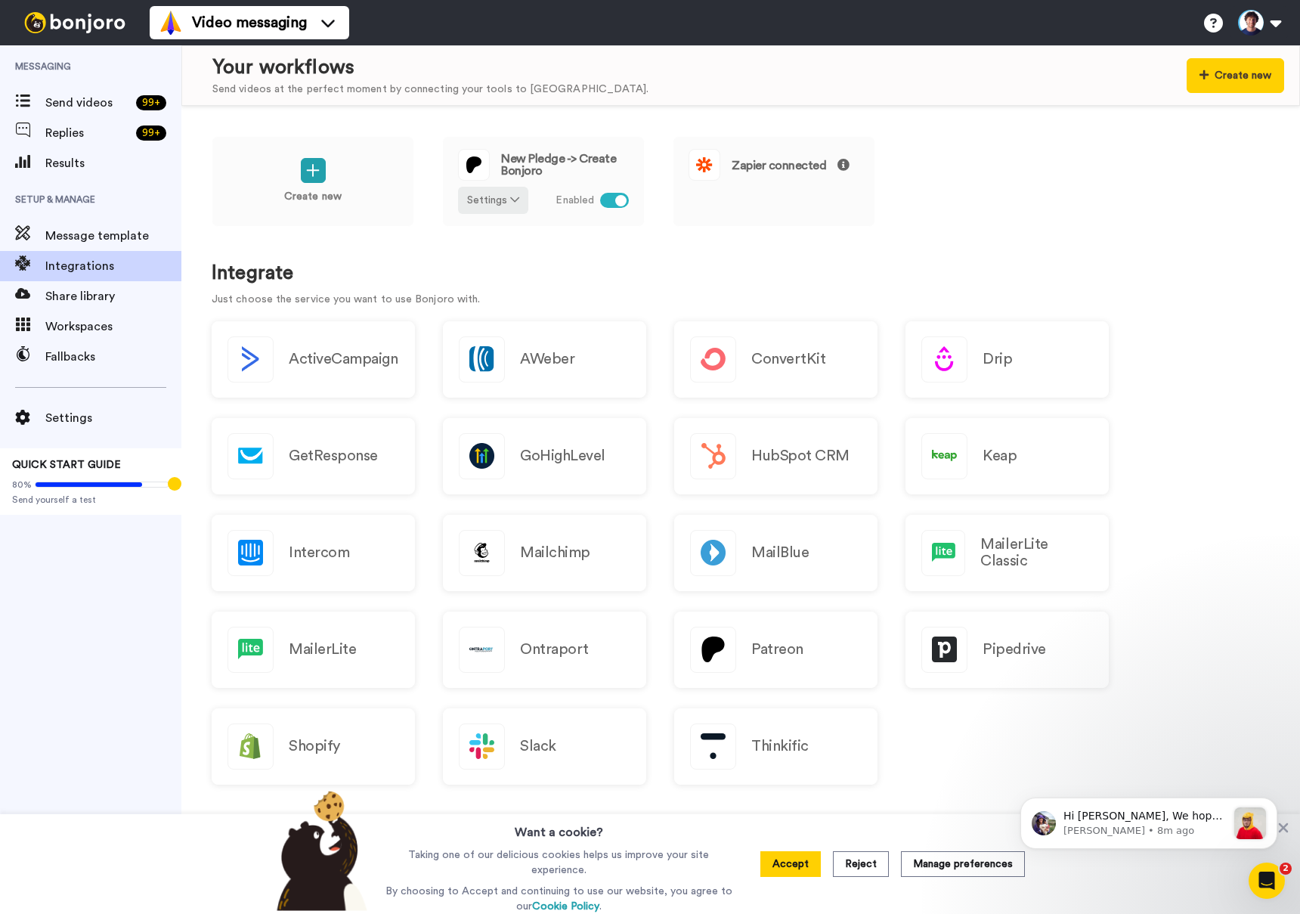
scroll to position [0, 0]
